Goal: Task Accomplishment & Management: Use online tool/utility

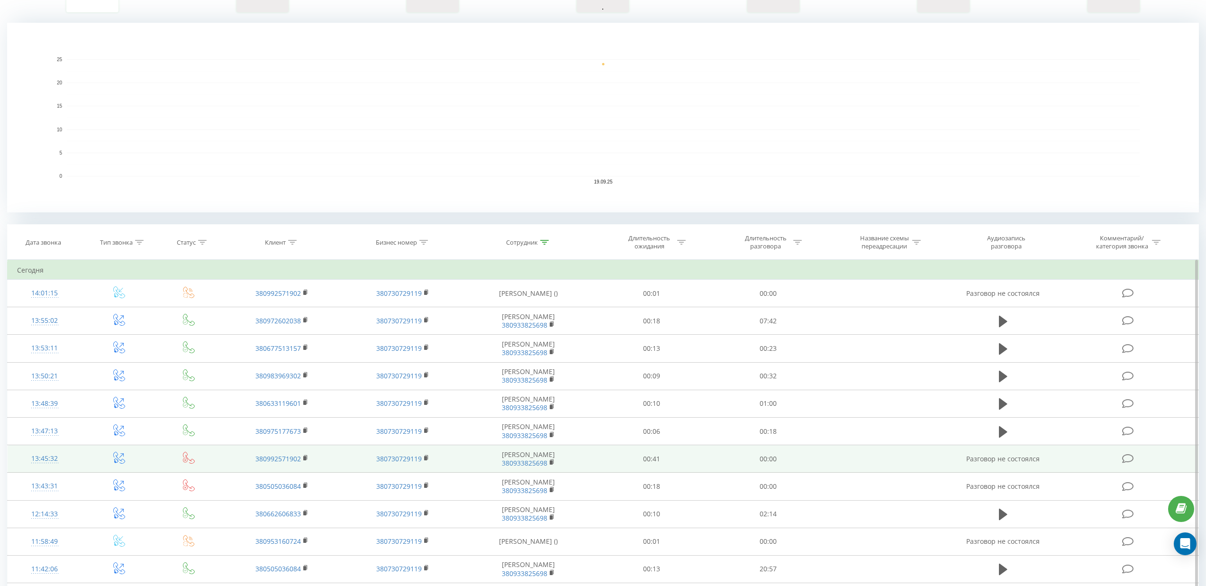
scroll to position [189, 0]
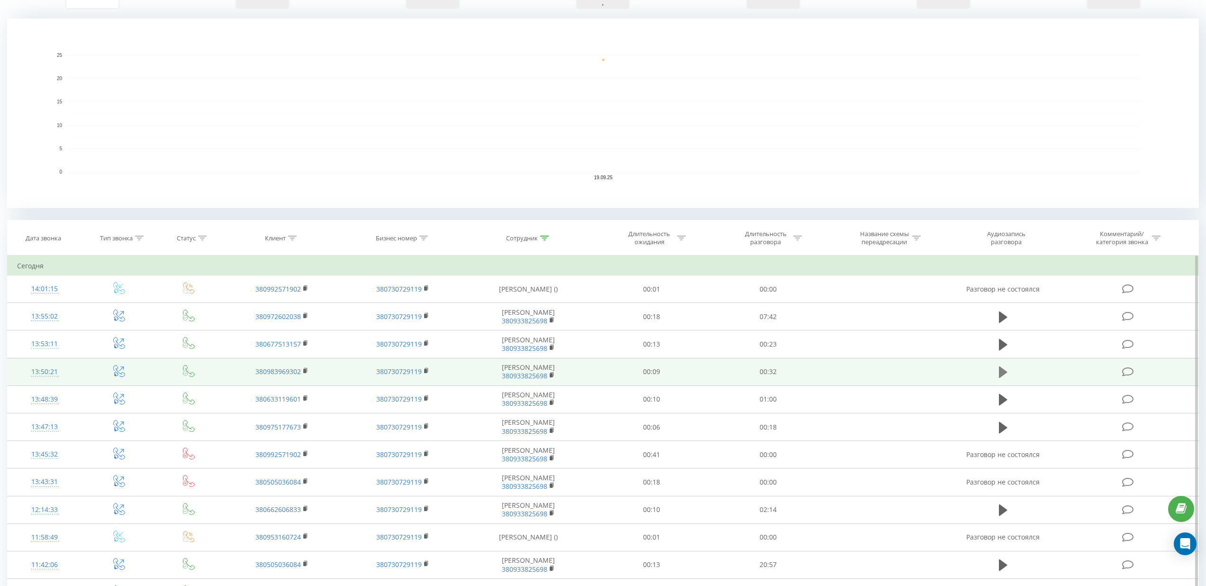
click at [1002, 372] on icon at bounding box center [1003, 371] width 9 height 11
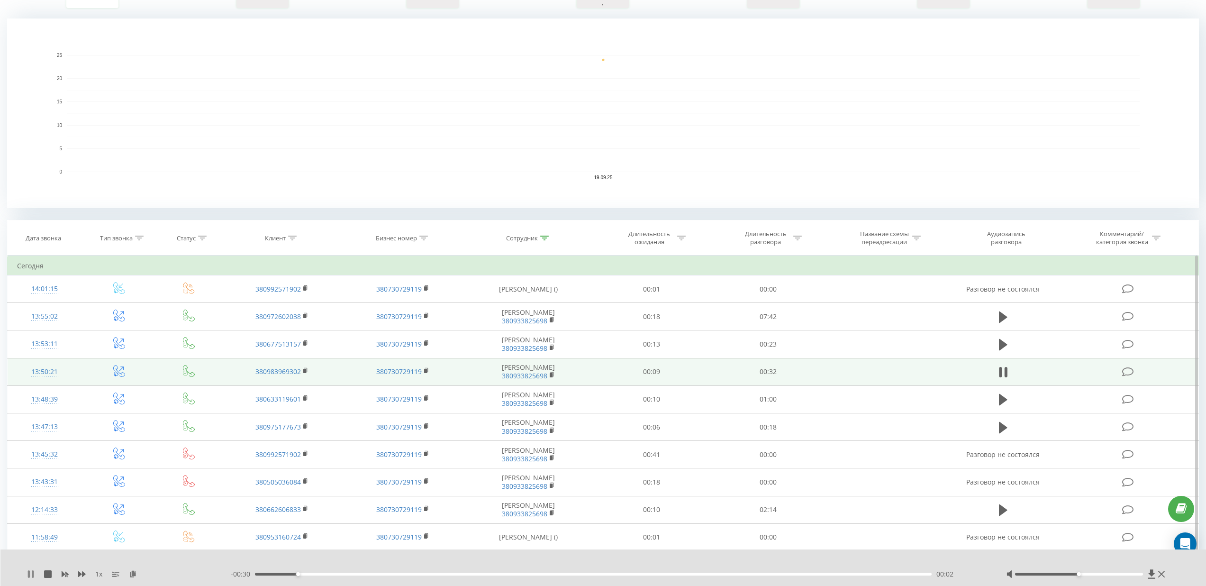
click at [30, 572] on icon at bounding box center [29, 574] width 2 height 8
click at [29, 575] on icon at bounding box center [31, 574] width 6 height 8
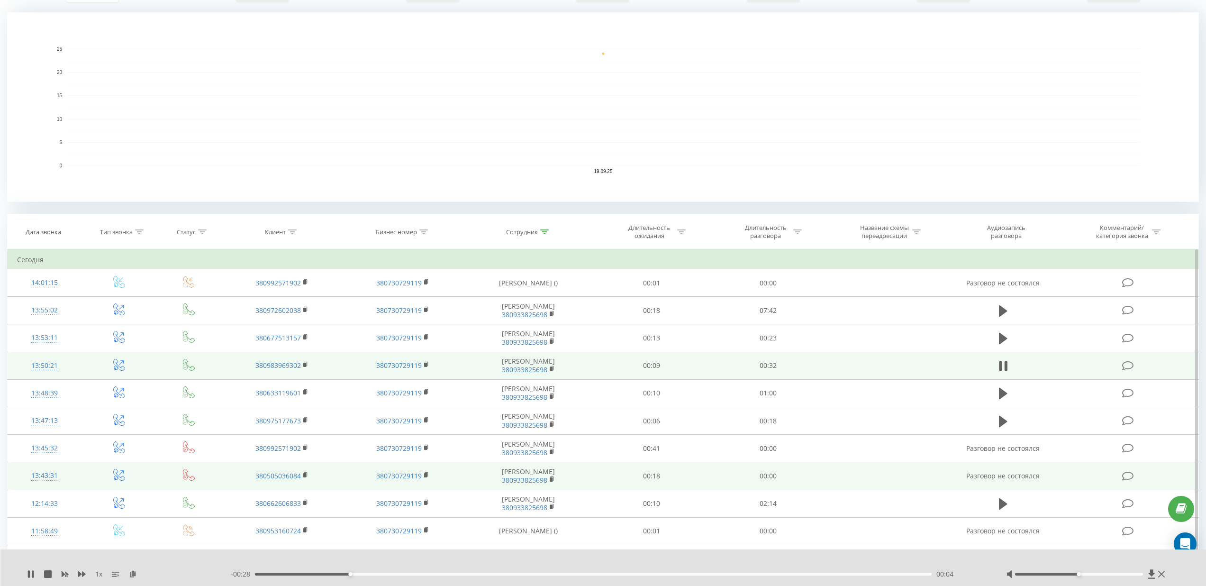
scroll to position [202, 0]
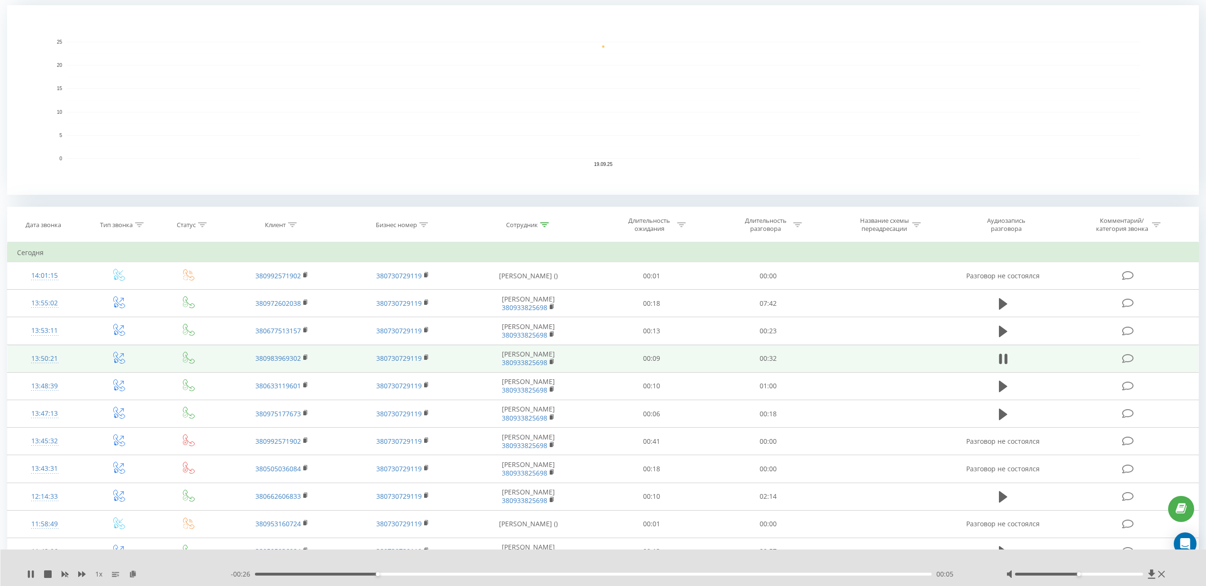
drag, startPoint x: 29, startPoint y: 574, endPoint x: 89, endPoint y: 554, distance: 62.6
click at [29, 574] on icon at bounding box center [29, 574] width 2 height 8
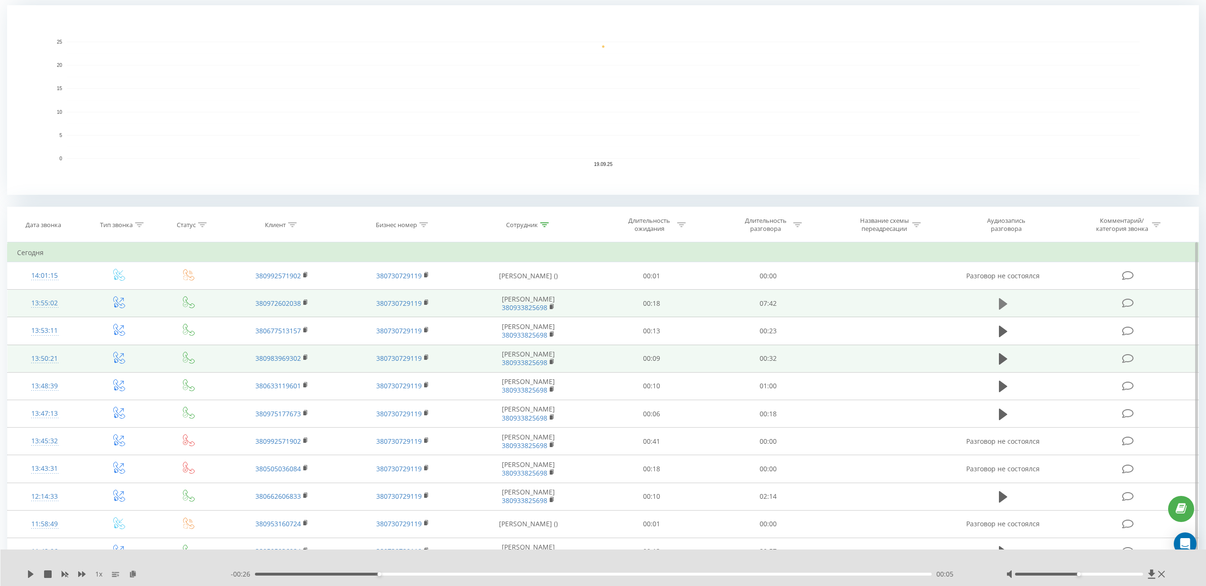
click at [999, 304] on icon at bounding box center [1003, 303] width 9 height 11
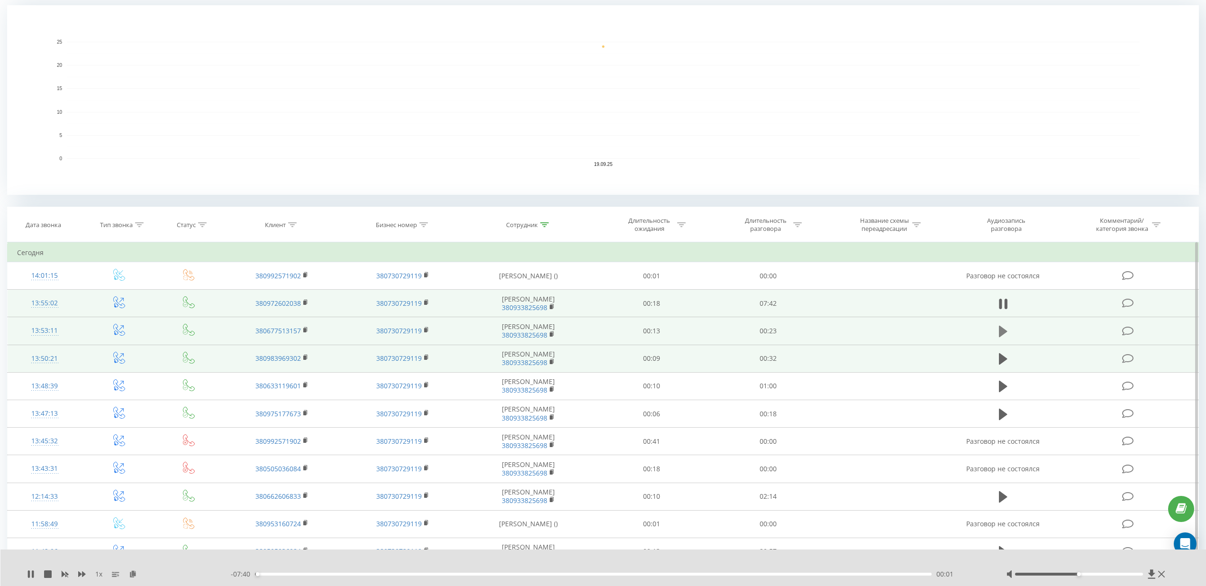
click at [1002, 329] on icon at bounding box center [1003, 330] width 9 height 11
click at [1000, 358] on icon at bounding box center [1003, 358] width 9 height 11
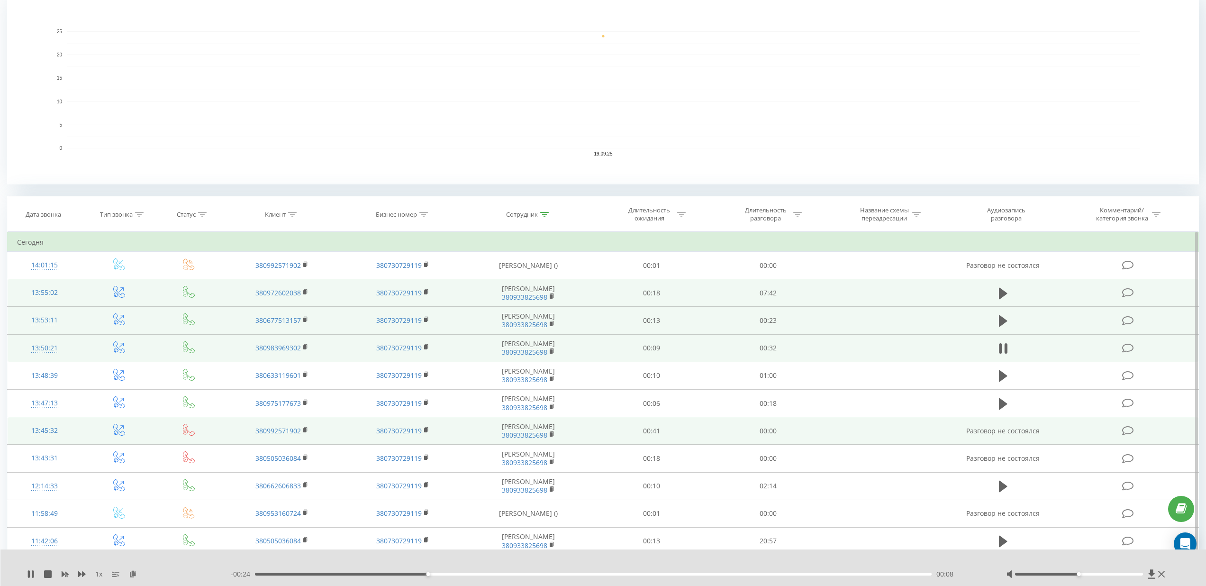
scroll to position [245, 0]
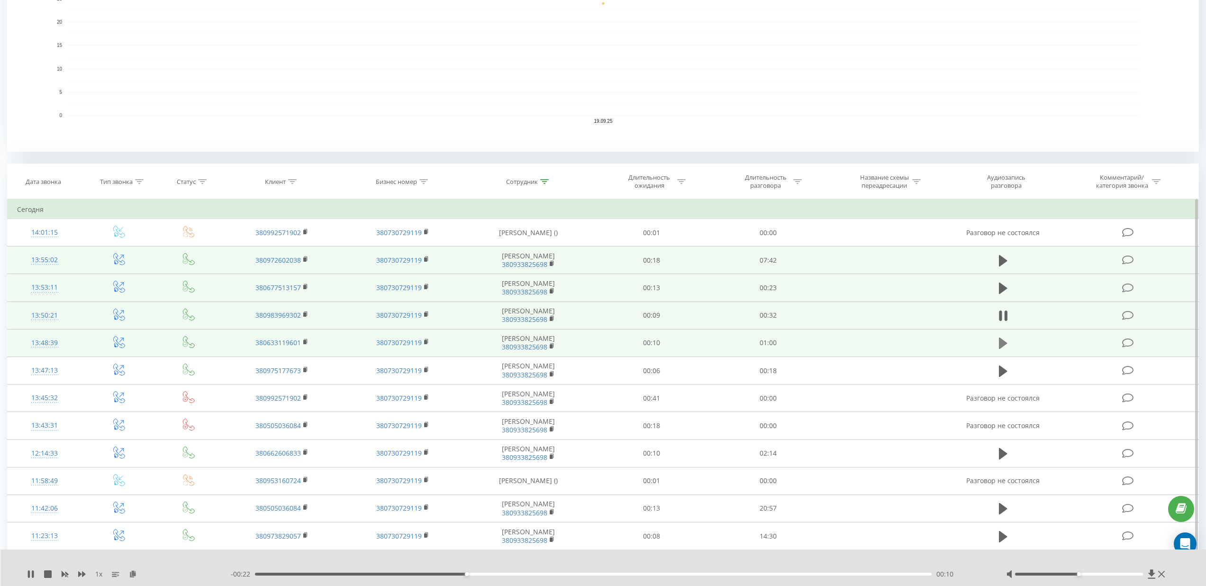
click at [1005, 343] on icon at bounding box center [1003, 342] width 9 height 11
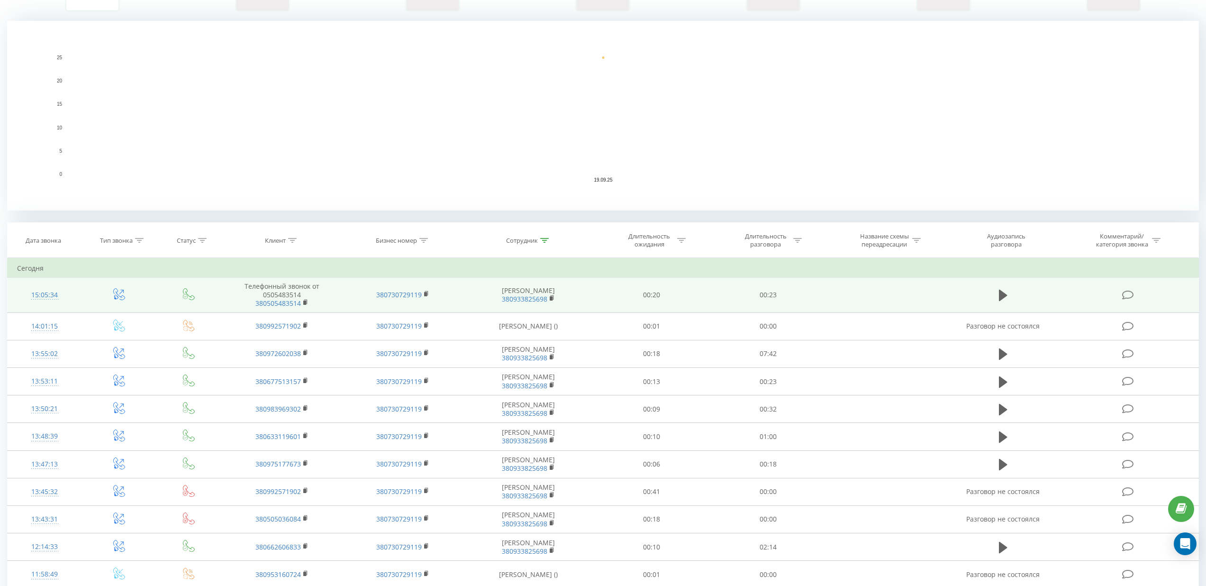
scroll to position [196, 0]
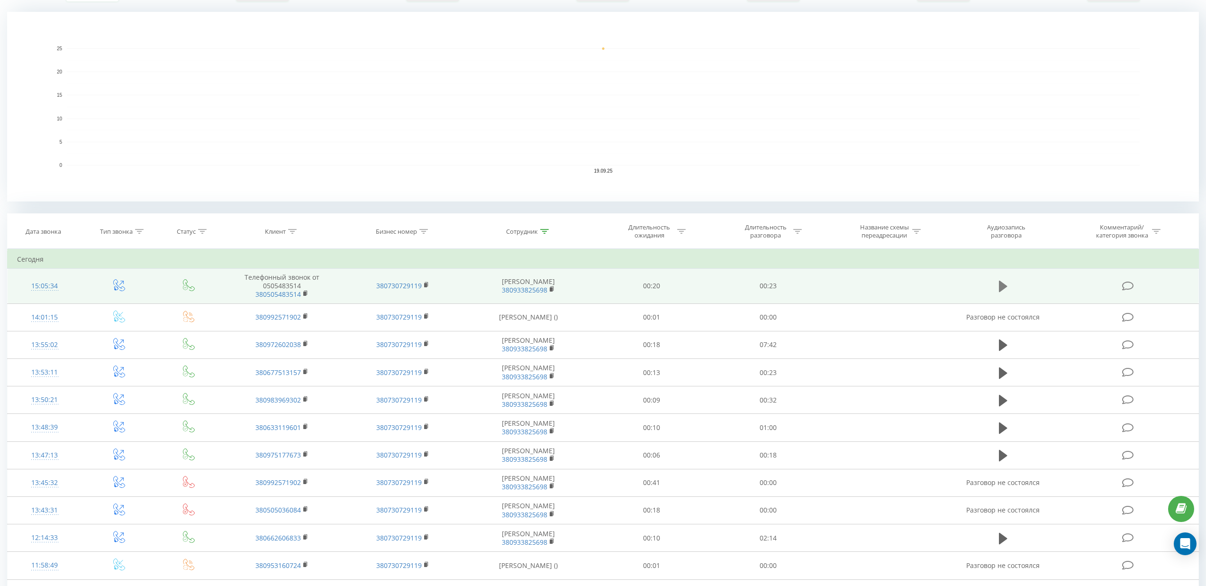
click at [1001, 287] on icon at bounding box center [1003, 285] width 9 height 11
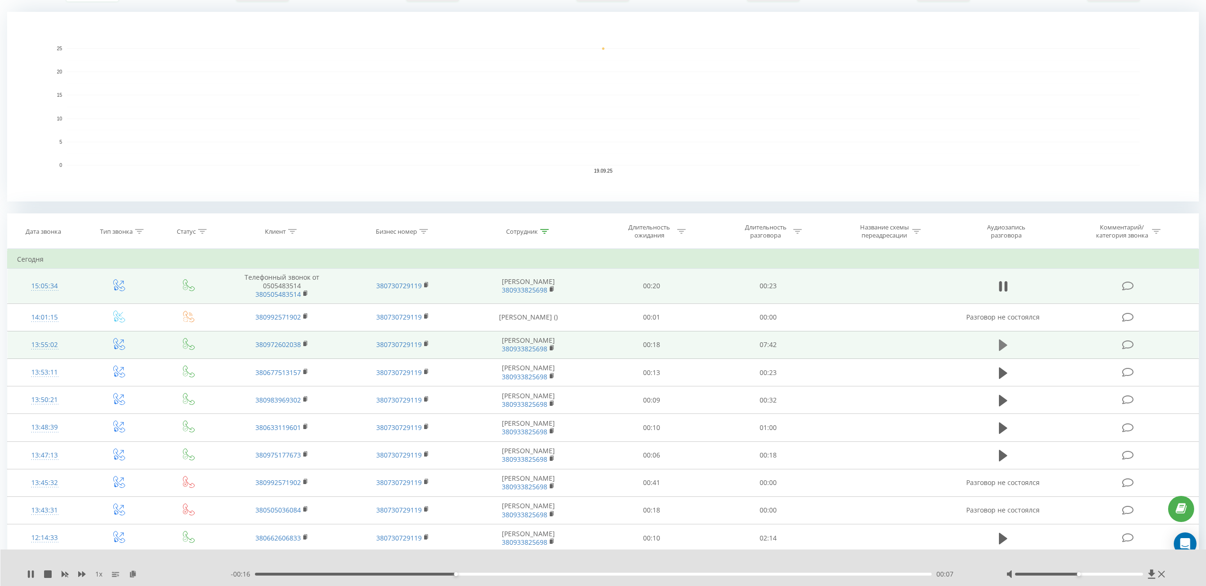
click at [1003, 347] on icon at bounding box center [1003, 344] width 9 height 11
drag, startPoint x: 452, startPoint y: 574, endPoint x: 503, endPoint y: 575, distance: 50.2
click at [503, 575] on div "02:49" at bounding box center [593, 573] width 676 height 3
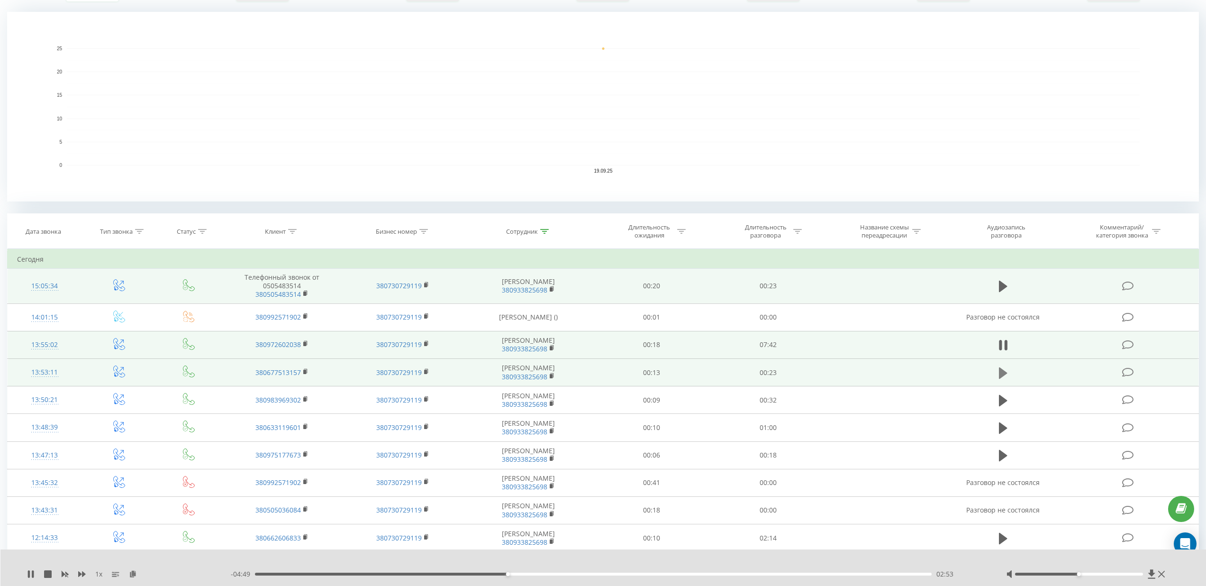
click at [1000, 371] on icon at bounding box center [1003, 372] width 9 height 11
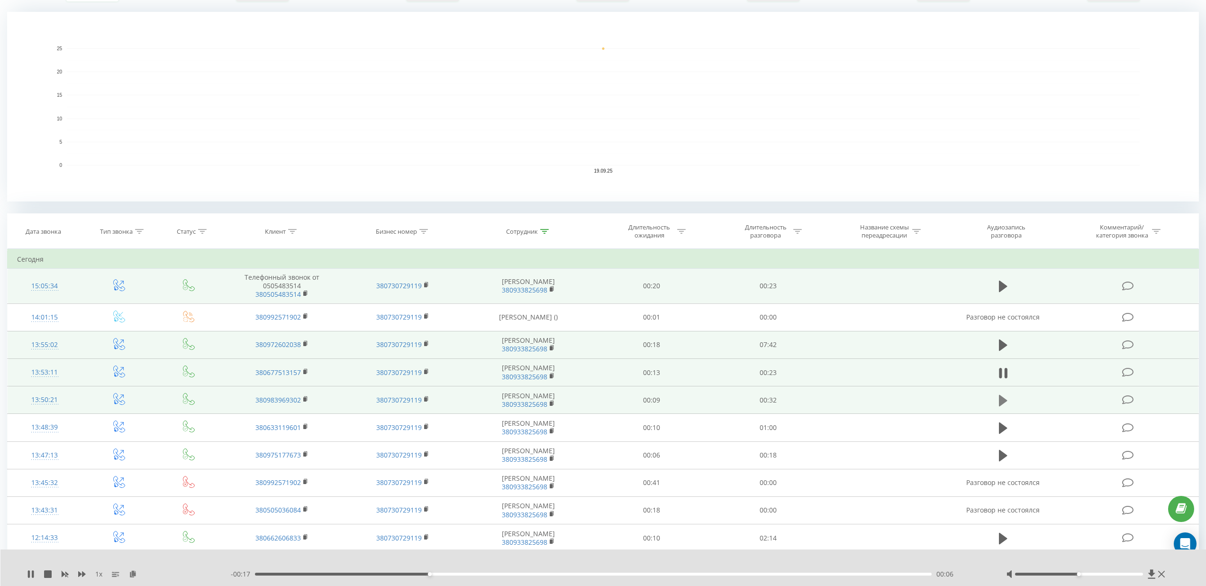
click at [1002, 398] on icon at bounding box center [1003, 400] width 9 height 11
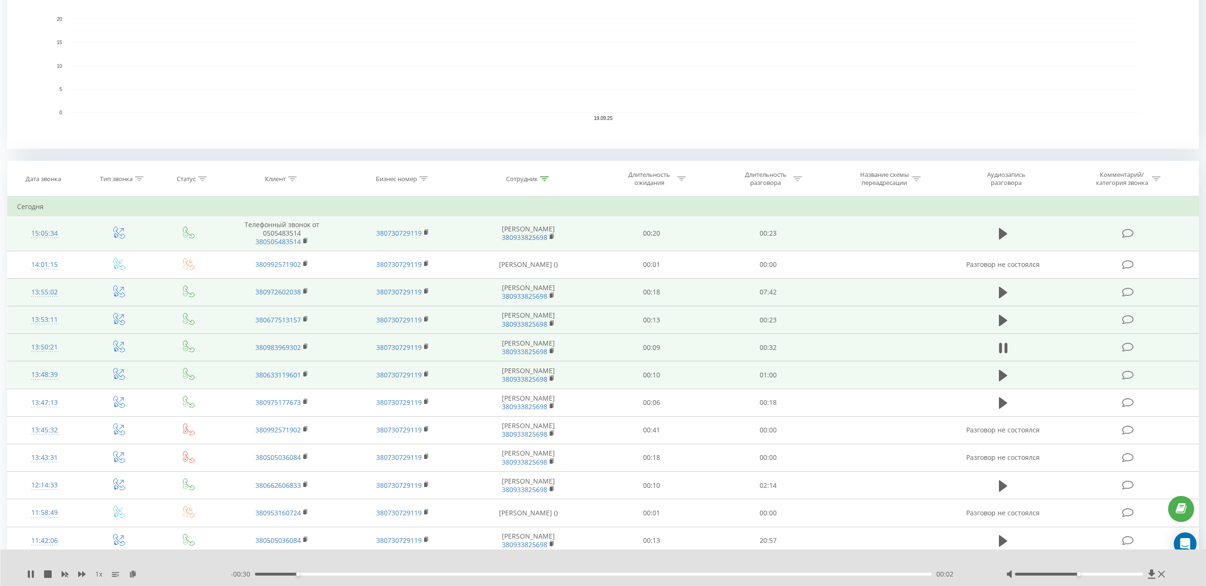
scroll to position [304, 0]
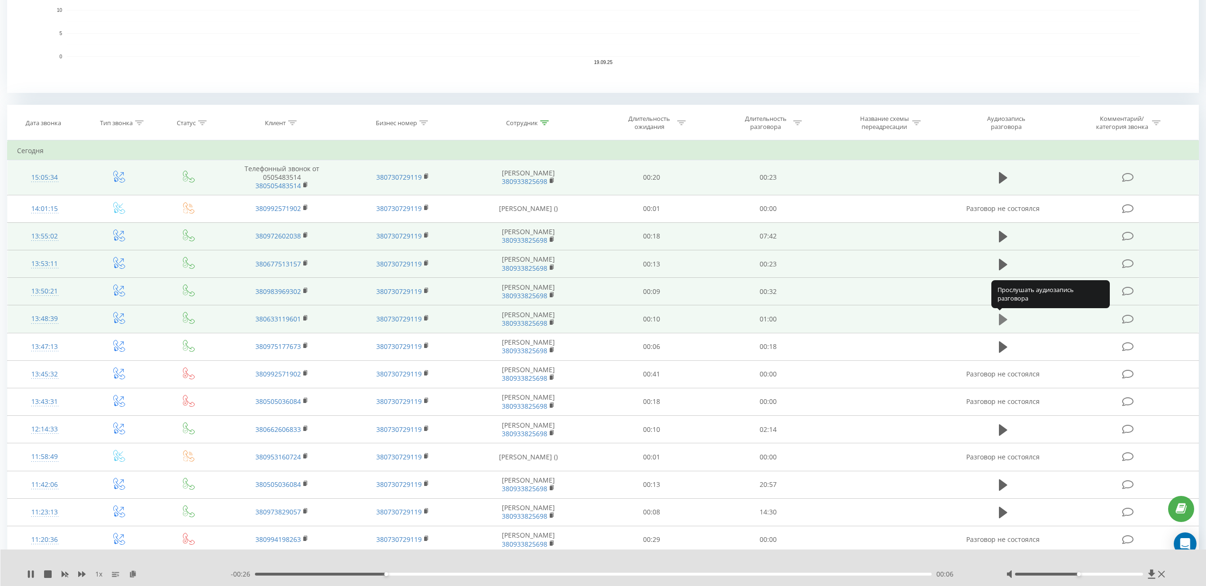
click at [1004, 319] on icon at bounding box center [1003, 319] width 9 height 11
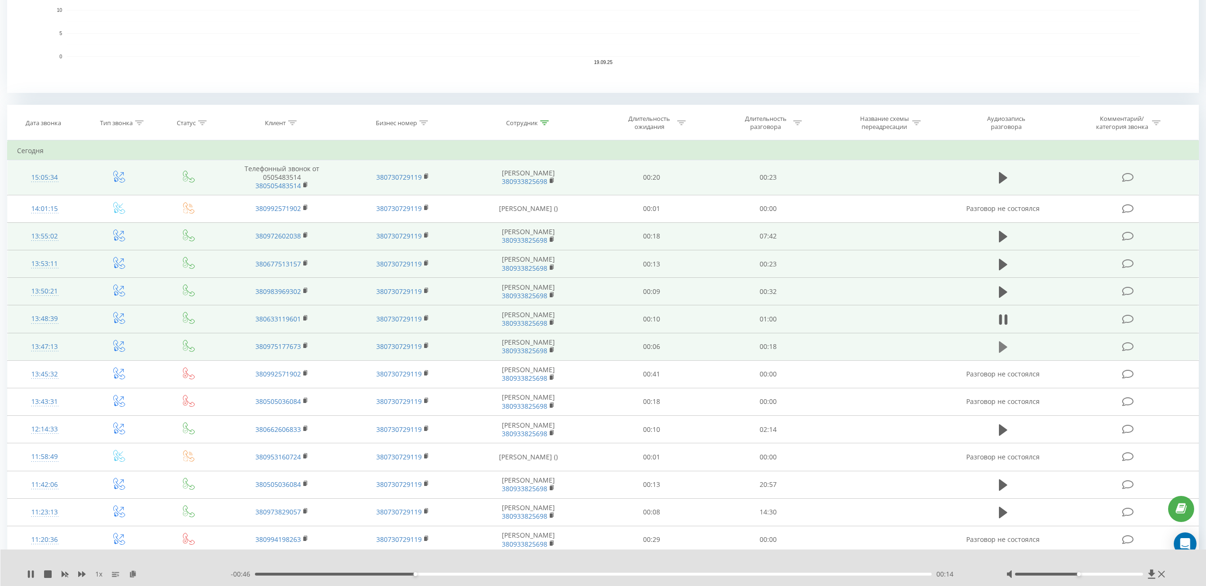
click at [1004, 347] on icon at bounding box center [1003, 346] width 9 height 11
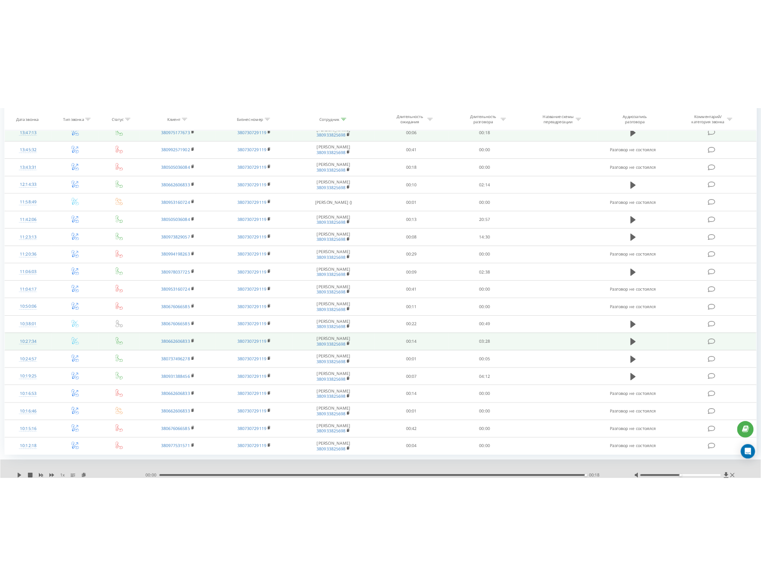
scroll to position [647, 0]
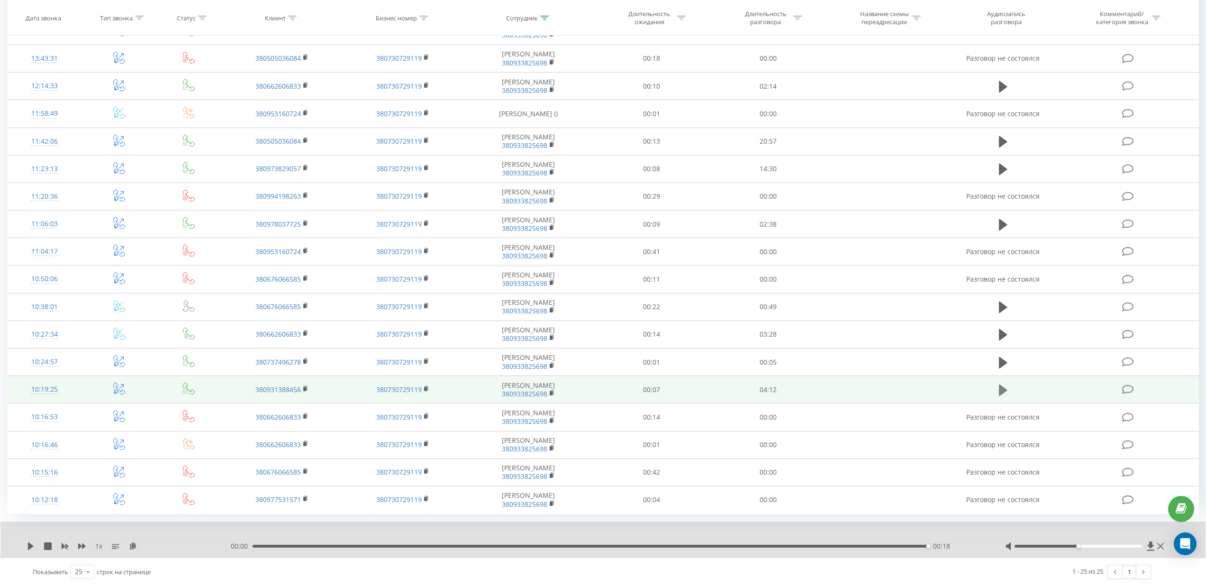
click at [1002, 390] on icon at bounding box center [1003, 389] width 9 height 11
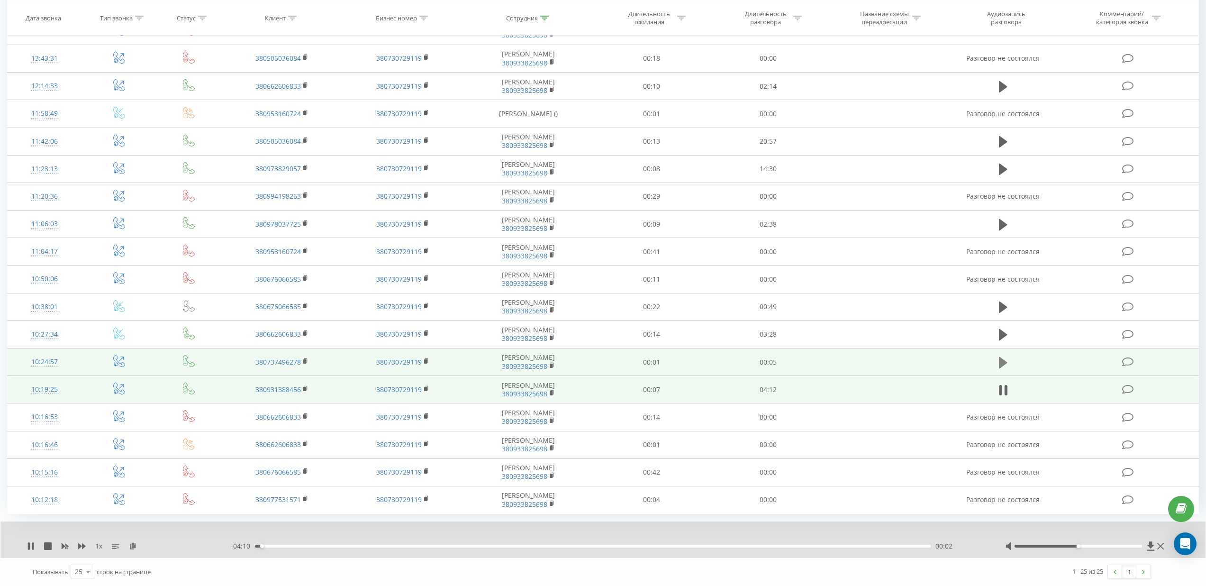
click at [1001, 365] on icon at bounding box center [1003, 361] width 9 height 11
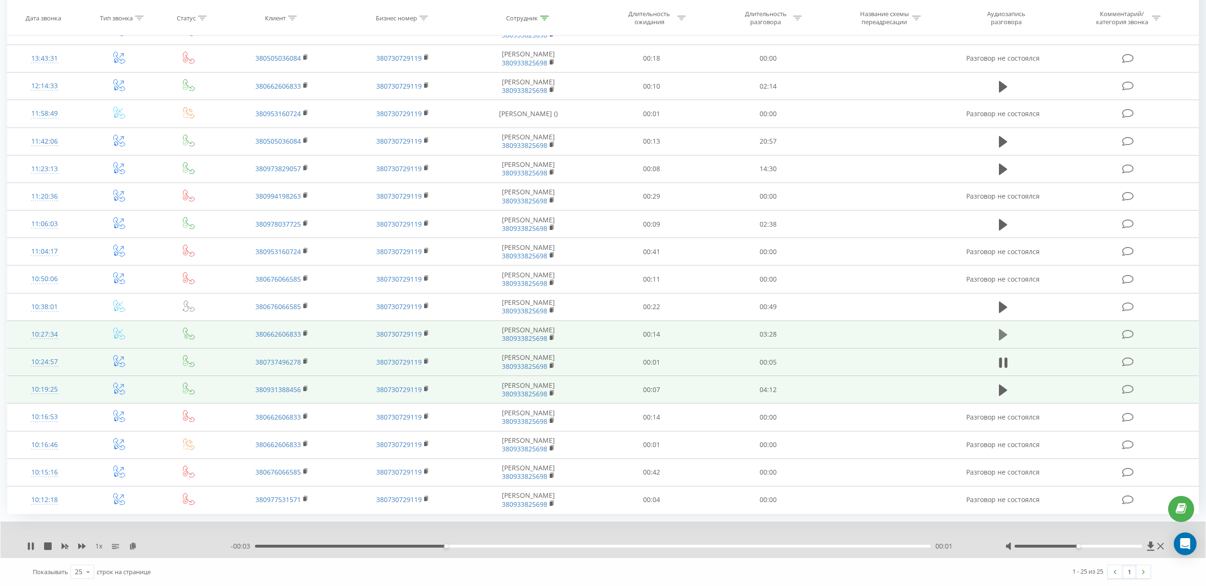
click at [998, 335] on button at bounding box center [1003, 334] width 14 height 14
click at [328, 545] on div "00:22" at bounding box center [593, 545] width 676 height 3
click at [474, 545] on div "00:28" at bounding box center [593, 545] width 676 height 3
drag, startPoint x: 29, startPoint y: 544, endPoint x: 220, endPoint y: 570, distance: 192.8
click at [29, 544] on icon at bounding box center [29, 546] width 2 height 8
